Goal: Navigation & Orientation: Find specific page/section

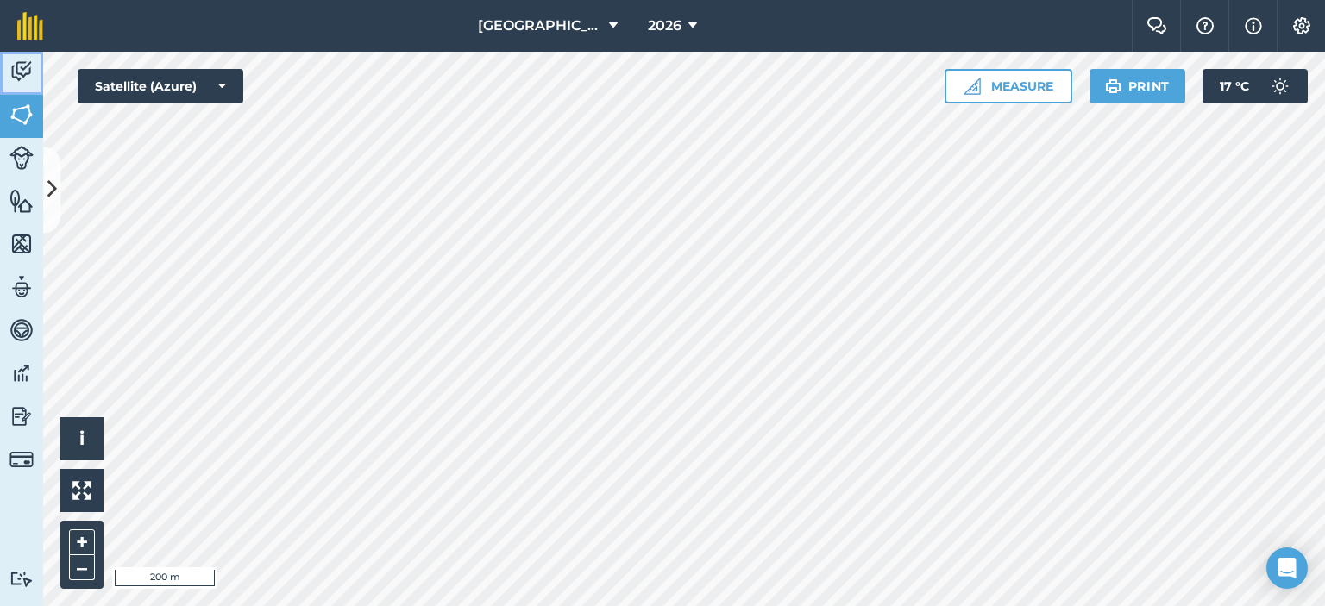
click at [28, 72] on img at bounding box center [21, 72] width 24 height 26
click at [21, 72] on img at bounding box center [21, 72] width 24 height 26
click at [22, 108] on img at bounding box center [21, 115] width 24 height 26
